Goal: Task Accomplishment & Management: Manage account settings

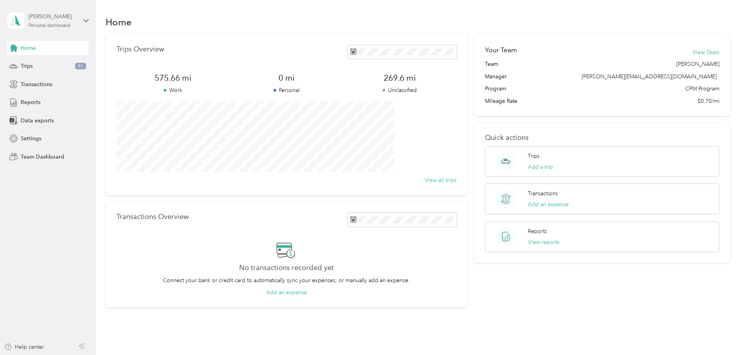
click at [74, 23] on div "[PERSON_NAME] Personal dashboard" at bounding box center [52, 20] width 49 height 16
click at [25, 69] on div "Team dashboard Personal dashboard Log out" at bounding box center [110, 80] width 197 height 49
click at [84, 19] on icon at bounding box center [85, 20] width 5 height 5
click at [41, 64] on div "Team dashboard" at bounding box center [110, 63] width 197 height 14
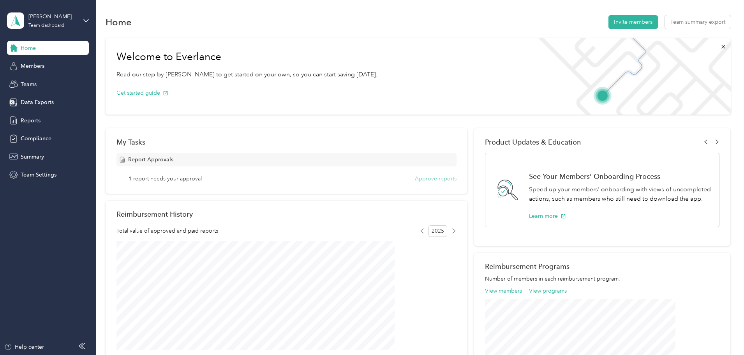
click at [429, 180] on button "Approve reports" at bounding box center [436, 179] width 42 height 8
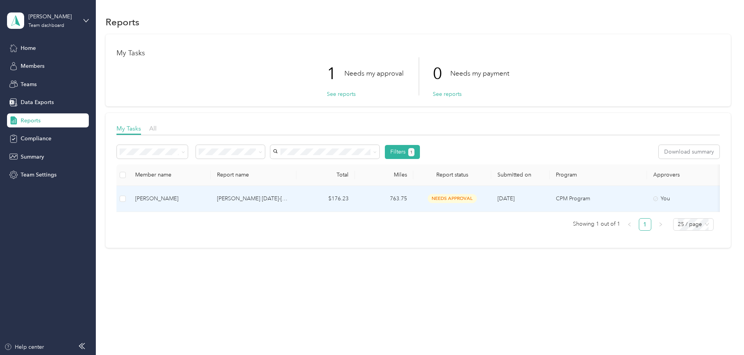
click at [515, 199] on span "[DATE]" at bounding box center [506, 198] width 17 height 7
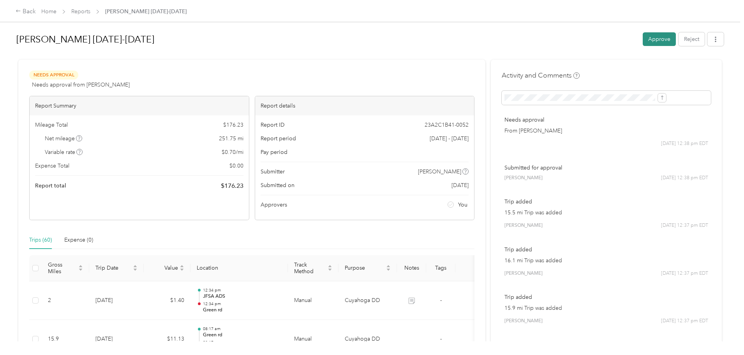
click at [643, 36] on button "Approve" at bounding box center [659, 39] width 33 height 14
